Goal: Transaction & Acquisition: Download file/media

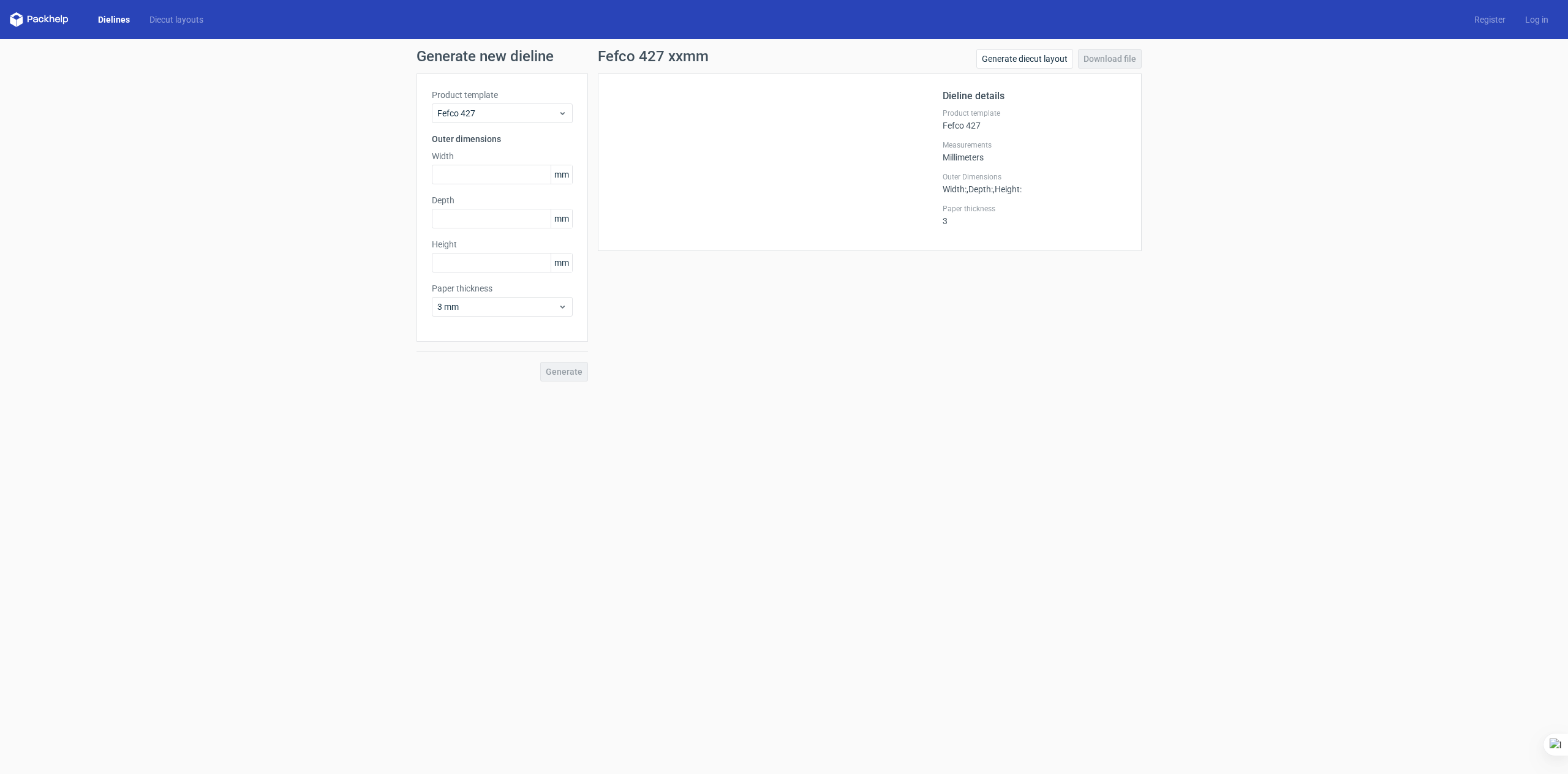
click at [113, 19] on link "Dielines" at bounding box center [114, 20] width 52 height 12
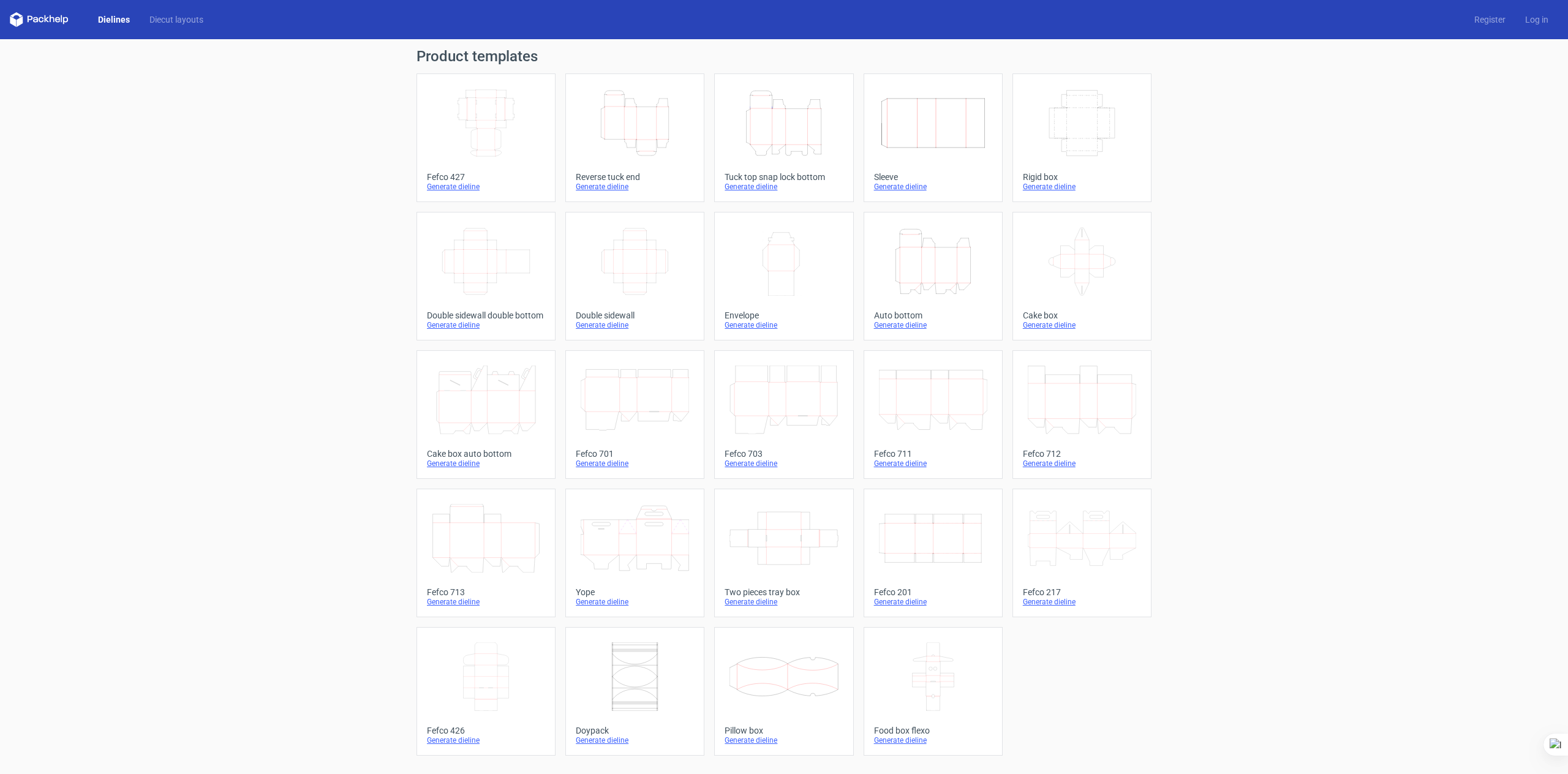
click at [779, 126] on icon "Height Depth Width" at bounding box center [783, 123] width 108 height 68
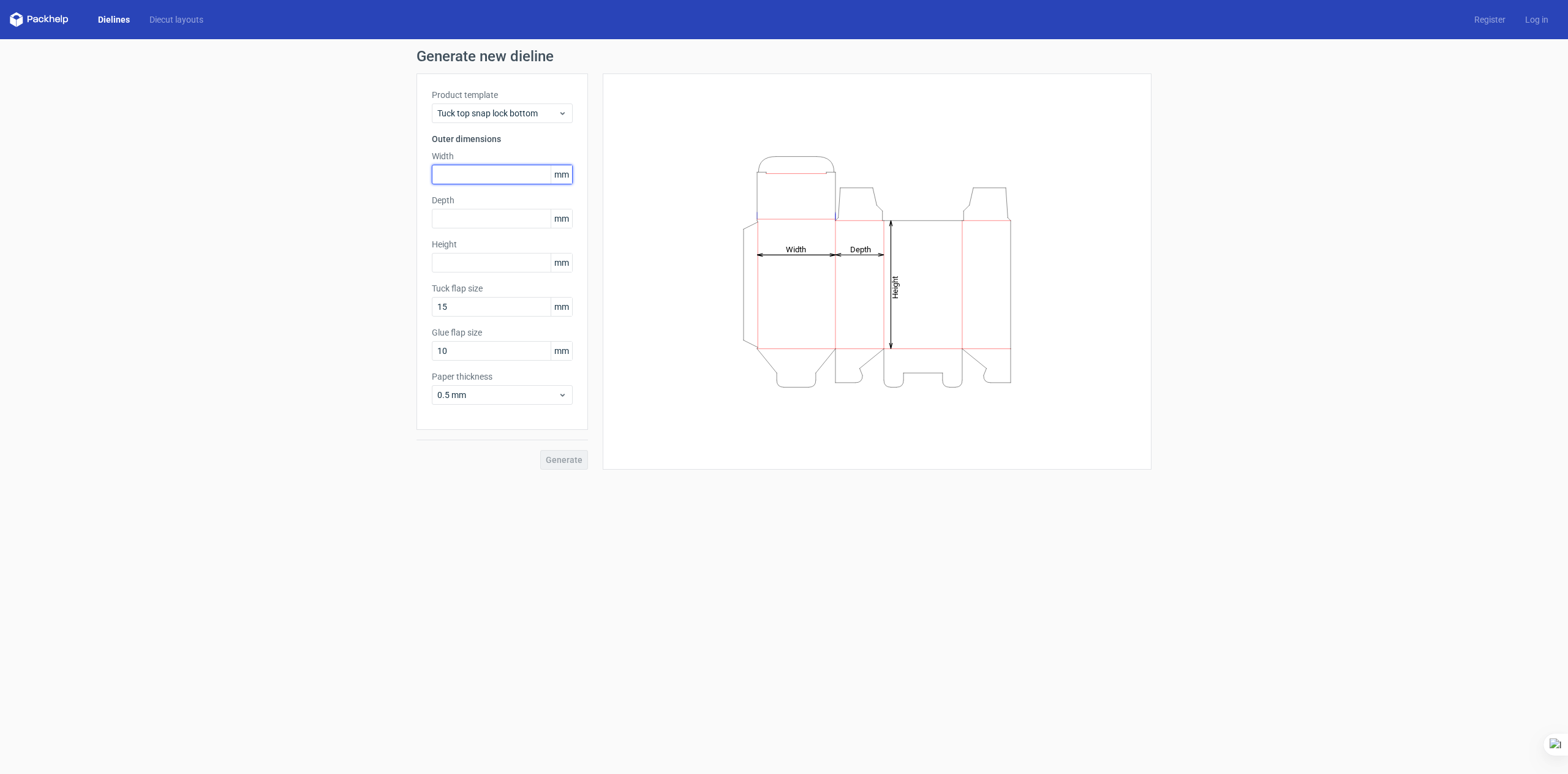
click at [484, 176] on input "text" at bounding box center [502, 175] width 141 height 20
type input "149"
type input "60"
click at [570, 456] on span "Generate" at bounding box center [564, 459] width 37 height 9
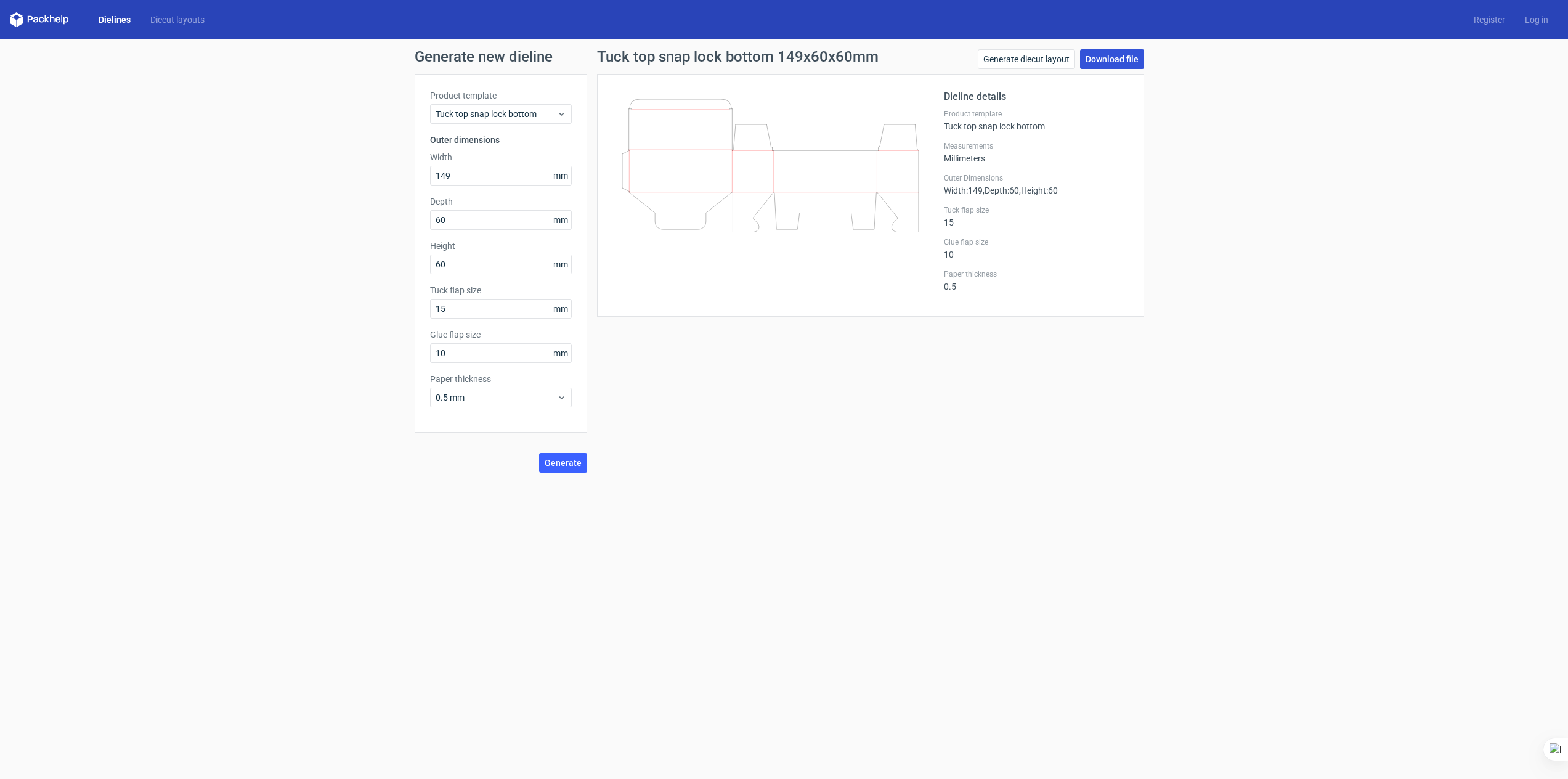
click at [1118, 61] on link "Download file" at bounding box center [1112, 59] width 64 height 20
